Goal: Task Accomplishment & Management: Use online tool/utility

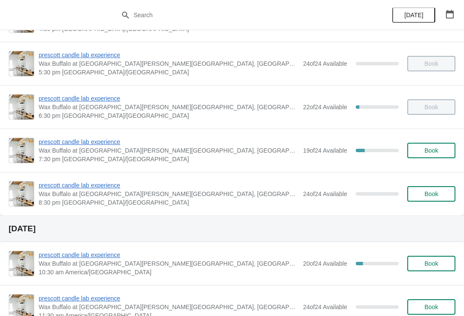
scroll to position [340, 0]
click at [96, 140] on span "prescott candle lab experience" at bounding box center [169, 142] width 260 height 9
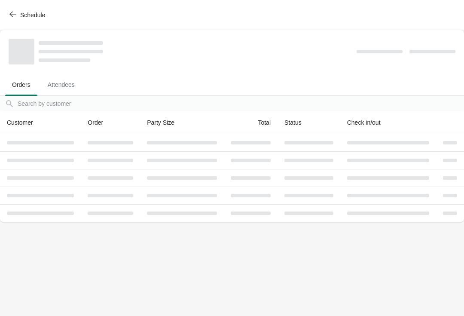
scroll to position [0, 0]
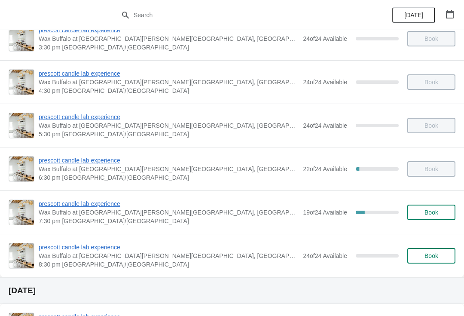
scroll to position [280, 0]
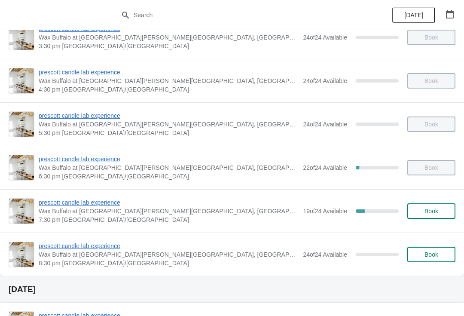
click at [97, 202] on span "prescott candle lab experience" at bounding box center [169, 202] width 260 height 9
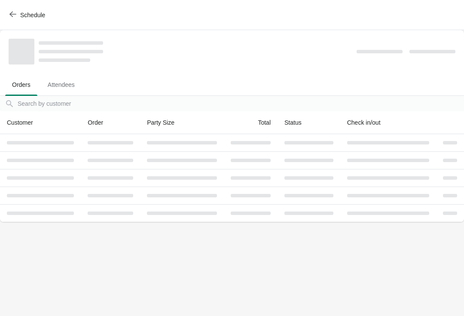
scroll to position [0, 0]
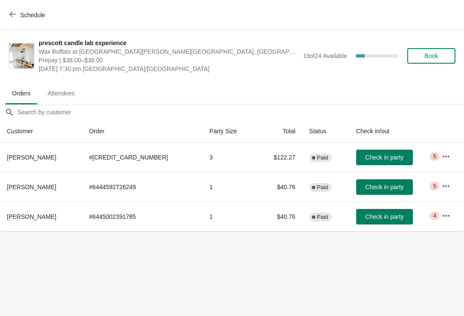
click at [451, 156] on button "button" at bounding box center [445, 156] width 15 height 15
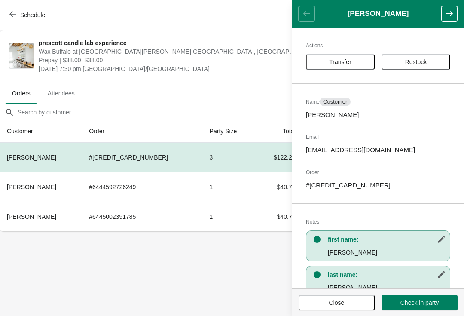
click at [418, 301] on span "Check in party" at bounding box center [419, 302] width 38 height 7
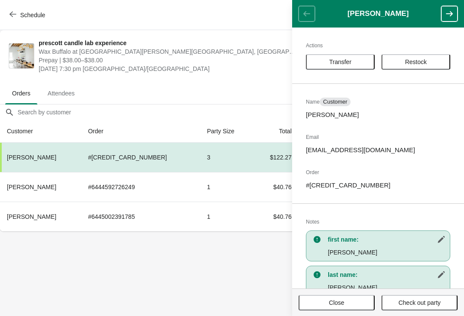
click at [224, 279] on body "Schedule prescott candle lab experience Wax Buffalo at Prescott, Prescott Avenu…" at bounding box center [232, 158] width 464 height 316
click at [254, 73] on span "Saturday, September 27, 2025 | 7:30 pm America/Chicago" at bounding box center [169, 68] width 260 height 9
click at [352, 301] on span "Close" at bounding box center [336, 302] width 61 height 7
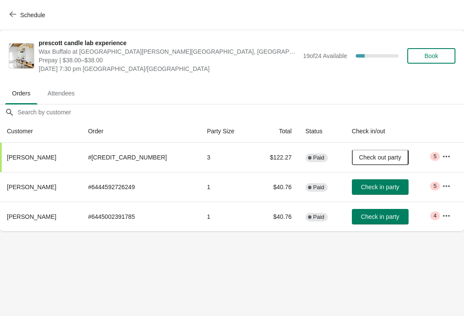
click at [369, 188] on span "Check in party" at bounding box center [380, 186] width 38 height 7
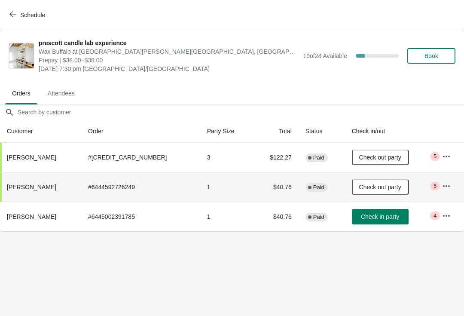
click at [373, 214] on span "Check in party" at bounding box center [380, 216] width 38 height 7
